Goal: Transaction & Acquisition: Book appointment/travel/reservation

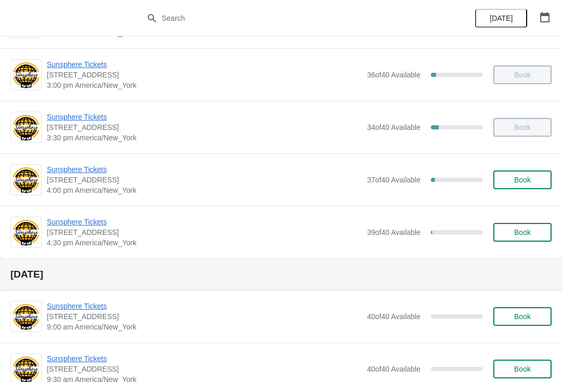
scroll to position [486, 0]
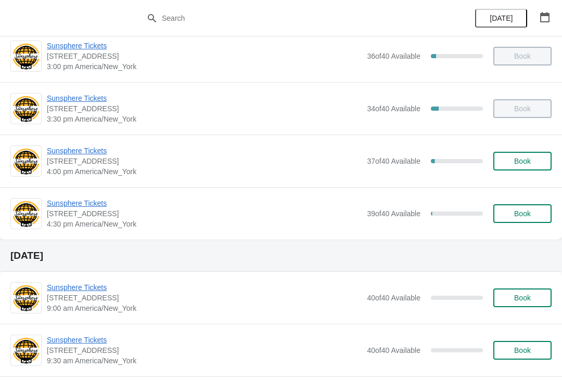
click at [529, 157] on span "Book" at bounding box center [522, 161] width 17 height 8
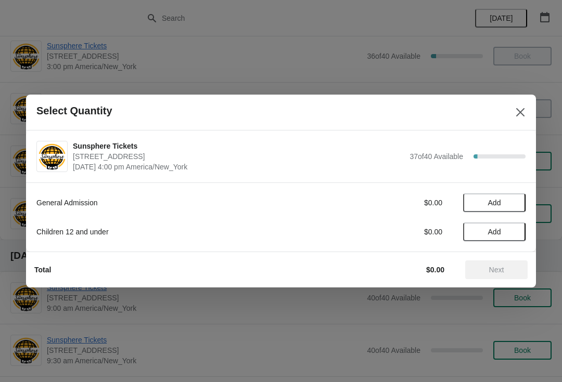
click at [503, 200] on span "Add" at bounding box center [494, 203] width 44 height 8
click at [497, 273] on span "Next" at bounding box center [496, 270] width 15 height 8
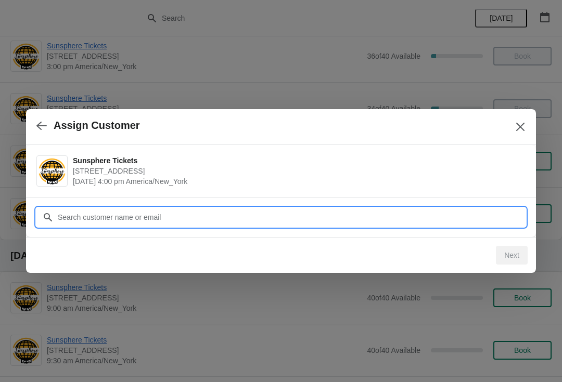
click at [281, 219] on input "Customer" at bounding box center [291, 217] width 468 height 19
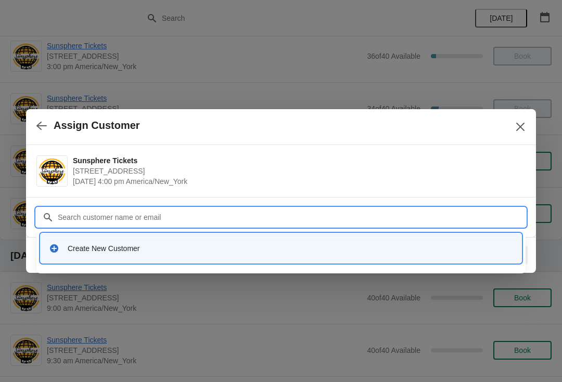
click at [193, 271] on div "Create New Customer" at bounding box center [280, 251] width 489 height 44
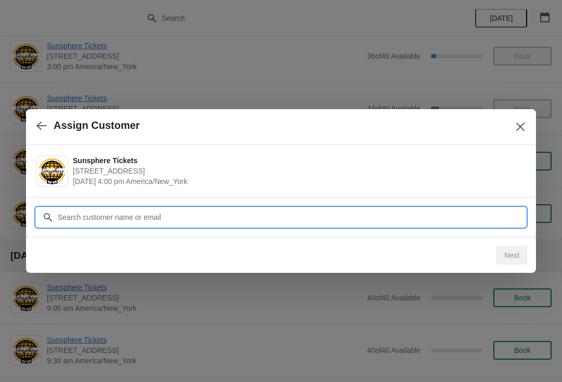
click at [176, 216] on input "Customer" at bounding box center [291, 217] width 468 height 19
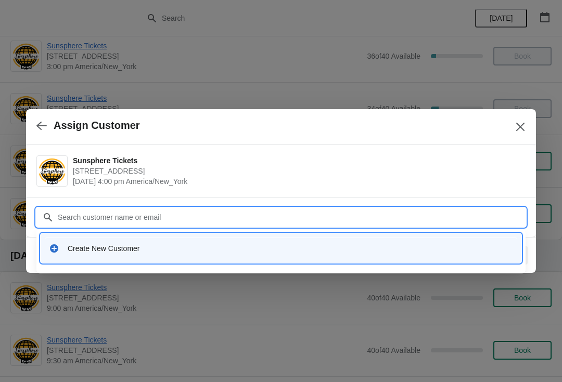
click at [141, 257] on div "Create New Customer" at bounding box center [281, 248] width 472 height 21
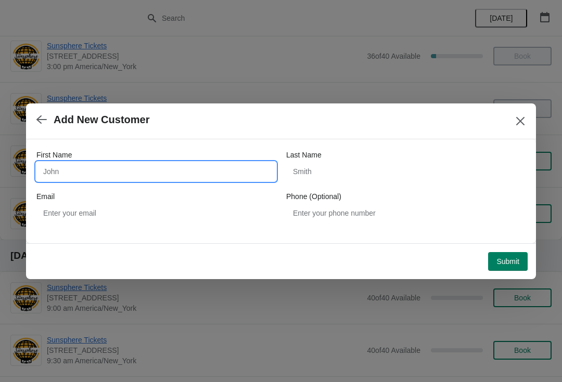
click at [141, 171] on input "First Name" at bounding box center [155, 171] width 239 height 19
type input "W"
click at [504, 248] on div "Submit" at bounding box center [278, 259] width 497 height 23
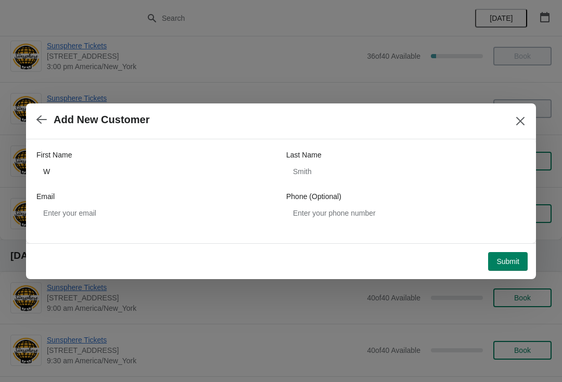
click at [510, 256] on button "Submit" at bounding box center [508, 261] width 40 height 19
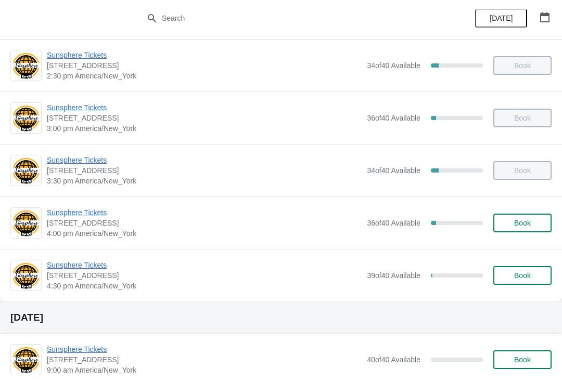
scroll to position [450, 0]
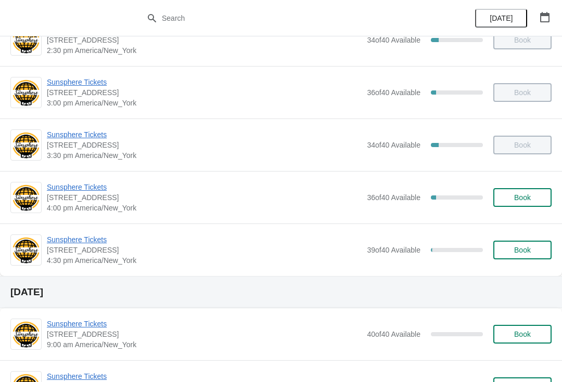
click at [523, 197] on span "Book" at bounding box center [522, 197] width 17 height 8
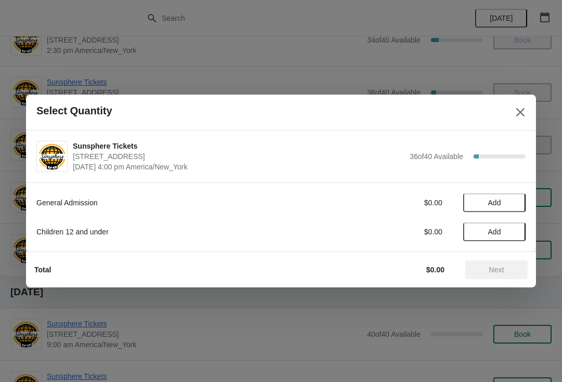
click at [508, 199] on span "Add" at bounding box center [494, 203] width 44 height 8
click at [509, 204] on icon at bounding box center [511, 203] width 11 height 11
click at [512, 200] on icon at bounding box center [511, 203] width 11 height 11
click at [514, 202] on icon at bounding box center [511, 203] width 11 height 11
click at [497, 275] on button "Next" at bounding box center [496, 270] width 62 height 19
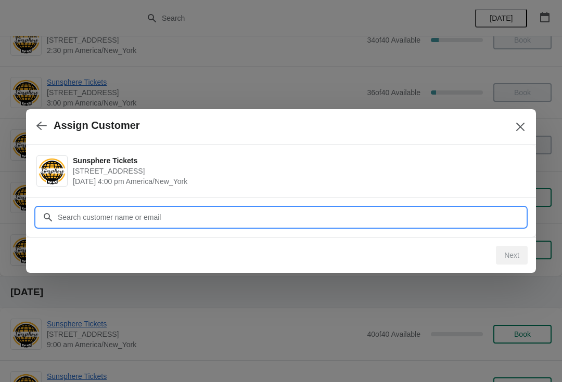
click at [467, 210] on input "Customer" at bounding box center [291, 217] width 468 height 19
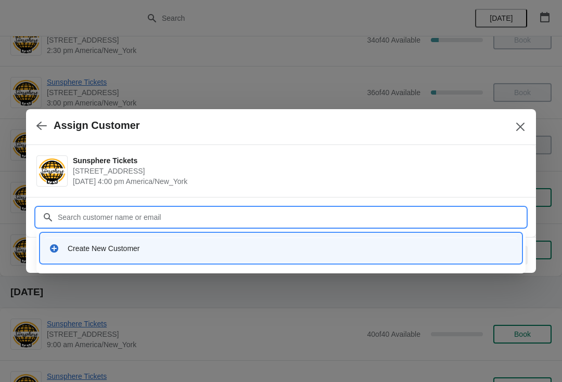
click at [187, 254] on div "Create New Customer" at bounding box center [281, 248] width 472 height 21
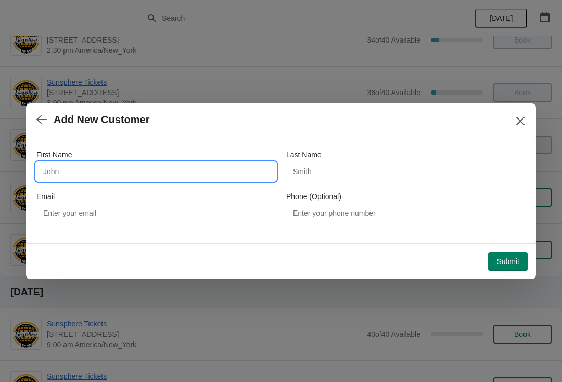
click at [152, 180] on input "First Name" at bounding box center [155, 171] width 239 height 19
type input "Walkin"
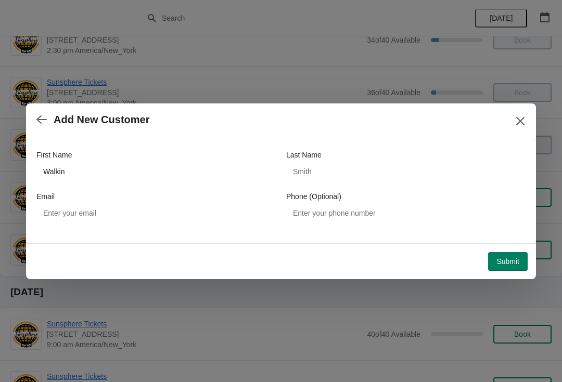
click at [507, 254] on button "Submit" at bounding box center [508, 261] width 40 height 19
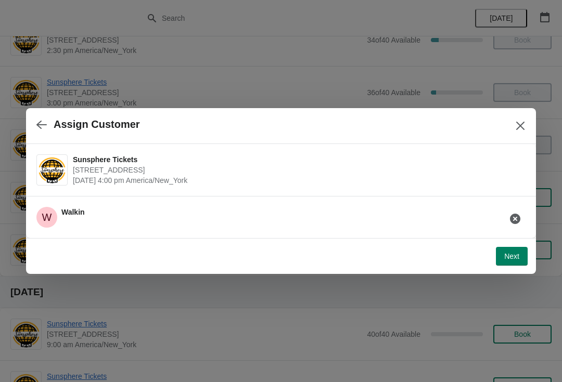
click at [509, 252] on span "Next" at bounding box center [511, 256] width 15 height 8
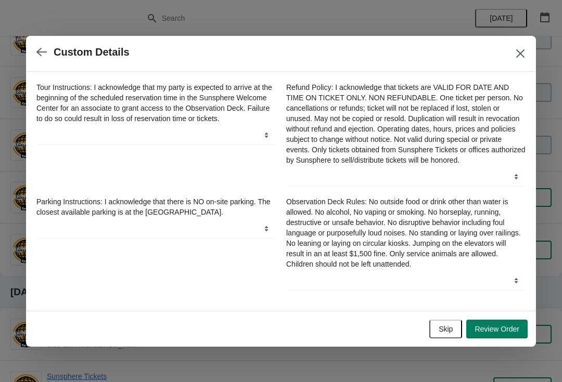
click at [440, 333] on span "Skip" at bounding box center [445, 329] width 14 height 8
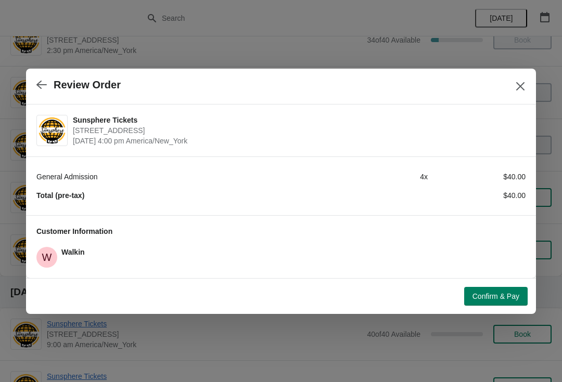
click at [490, 302] on button "Confirm & Pay" at bounding box center [495, 296] width 63 height 19
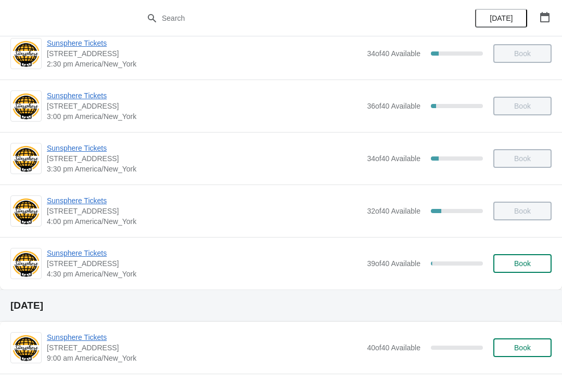
scroll to position [443, 0]
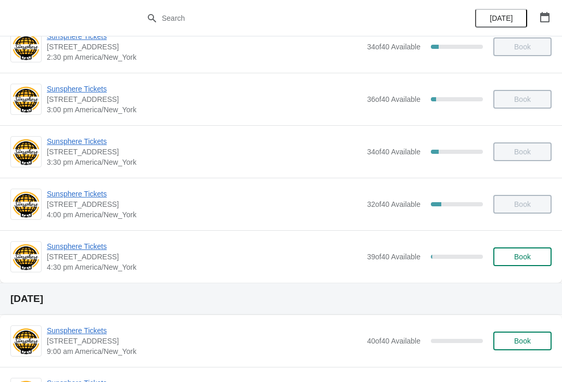
click at [525, 263] on button "Book" at bounding box center [522, 257] width 58 height 19
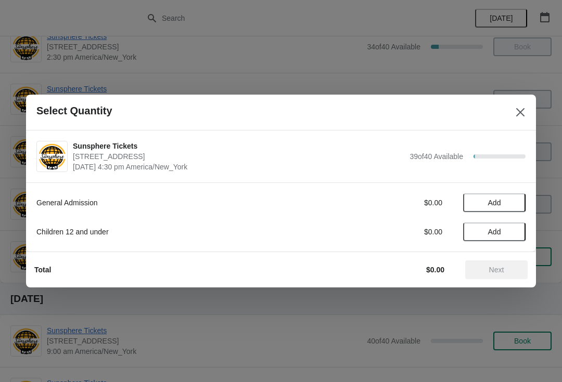
click at [511, 195] on button "Add" at bounding box center [494, 202] width 62 height 19
click at [515, 203] on icon at bounding box center [511, 203] width 11 height 11
click at [501, 266] on span "Next" at bounding box center [496, 270] width 15 height 8
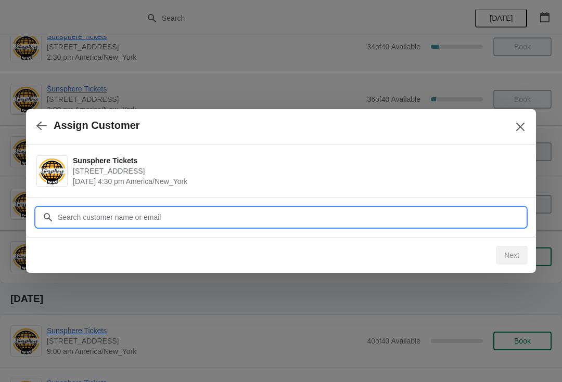
click at [459, 209] on input "Customer" at bounding box center [291, 217] width 468 height 19
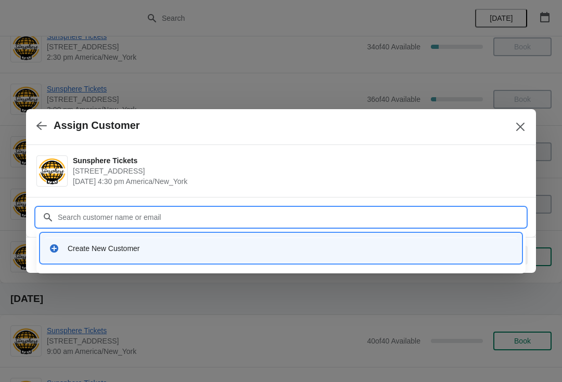
click at [238, 235] on div "Create New Customer" at bounding box center [281, 248] width 480 height 30
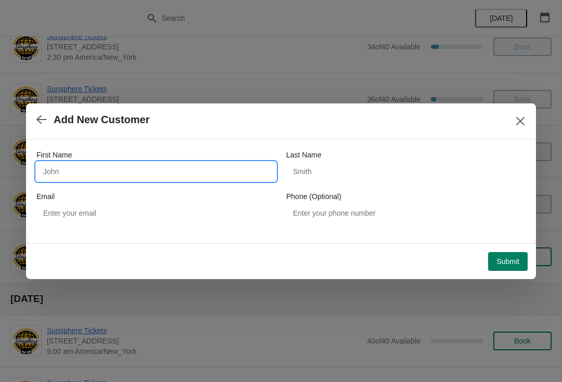
click at [151, 177] on input "First Name" at bounding box center [155, 171] width 239 height 19
type input "W"
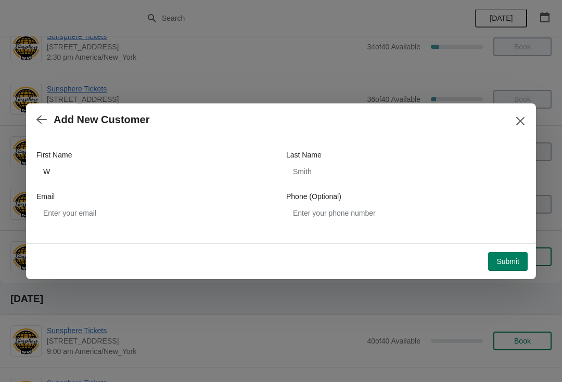
click at [508, 270] on button "Submit" at bounding box center [508, 261] width 40 height 19
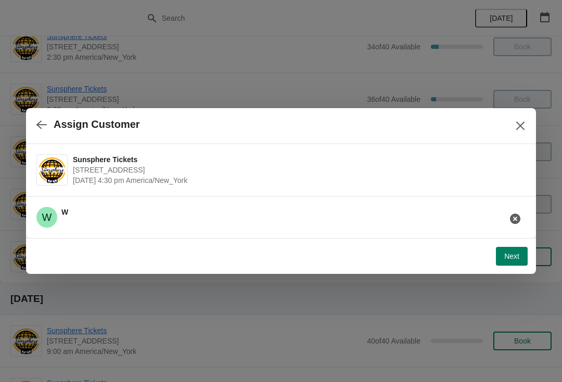
click at [513, 249] on button "Next" at bounding box center [512, 256] width 32 height 19
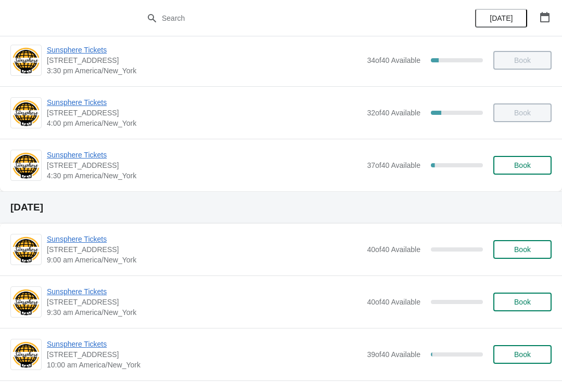
scroll to position [536, 0]
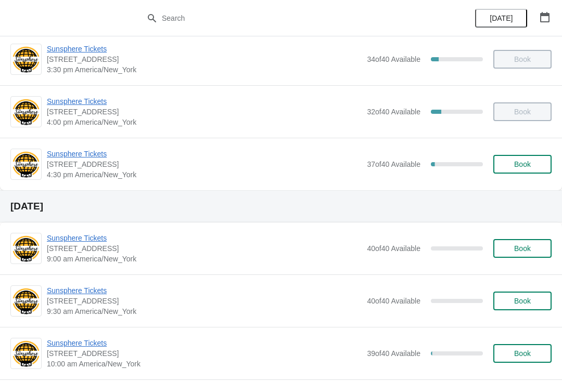
click at [516, 168] on span "Book" at bounding box center [522, 164] width 17 height 8
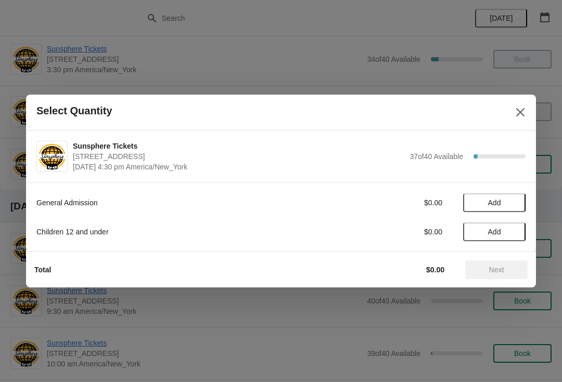
click at [503, 205] on span "Add" at bounding box center [494, 203] width 44 height 8
click at [514, 201] on icon at bounding box center [511, 203] width 11 height 11
